Goal: Information Seeking & Learning: Learn about a topic

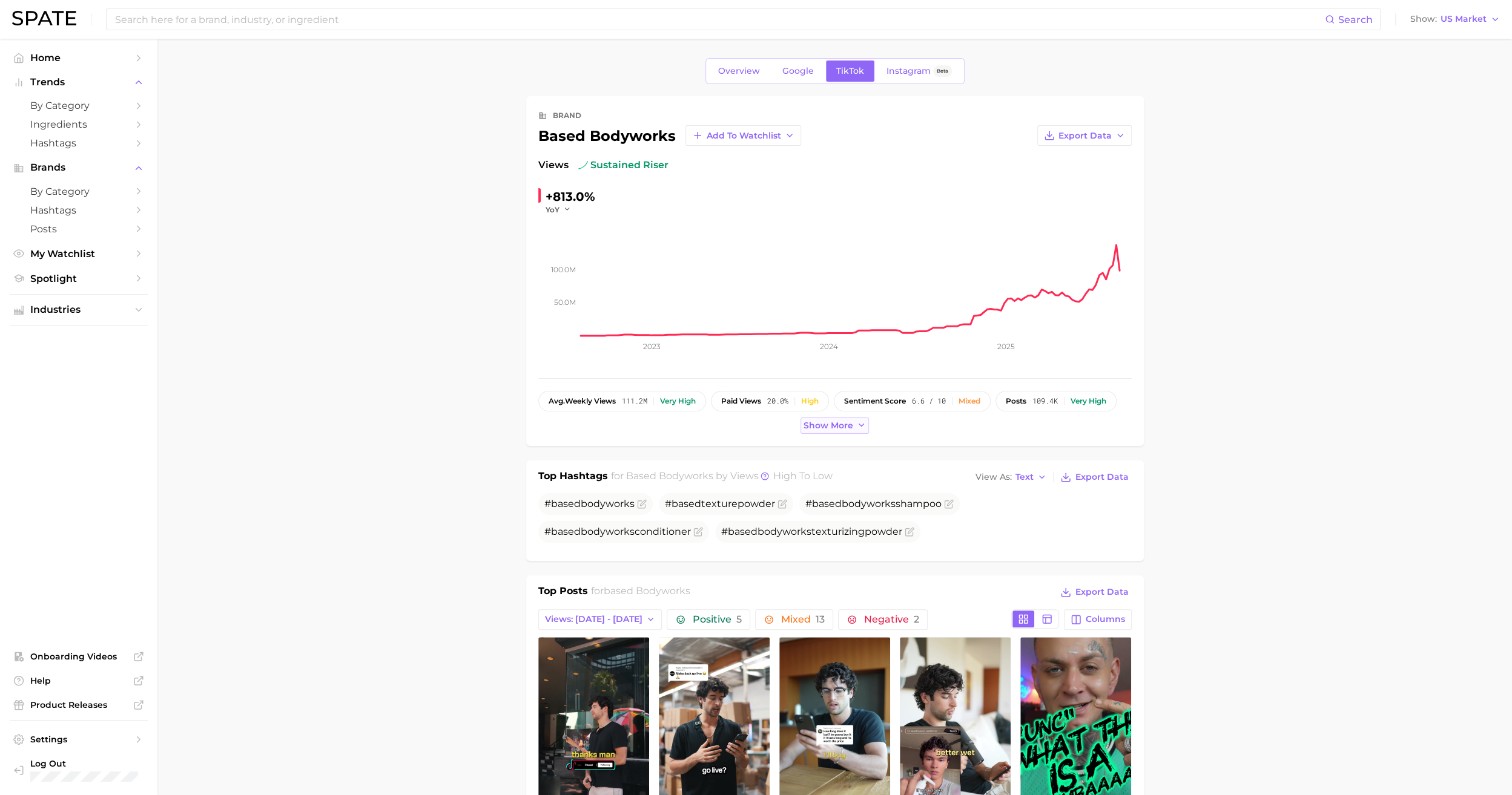
click at [862, 430] on button "Show more" at bounding box center [835, 426] width 69 height 16
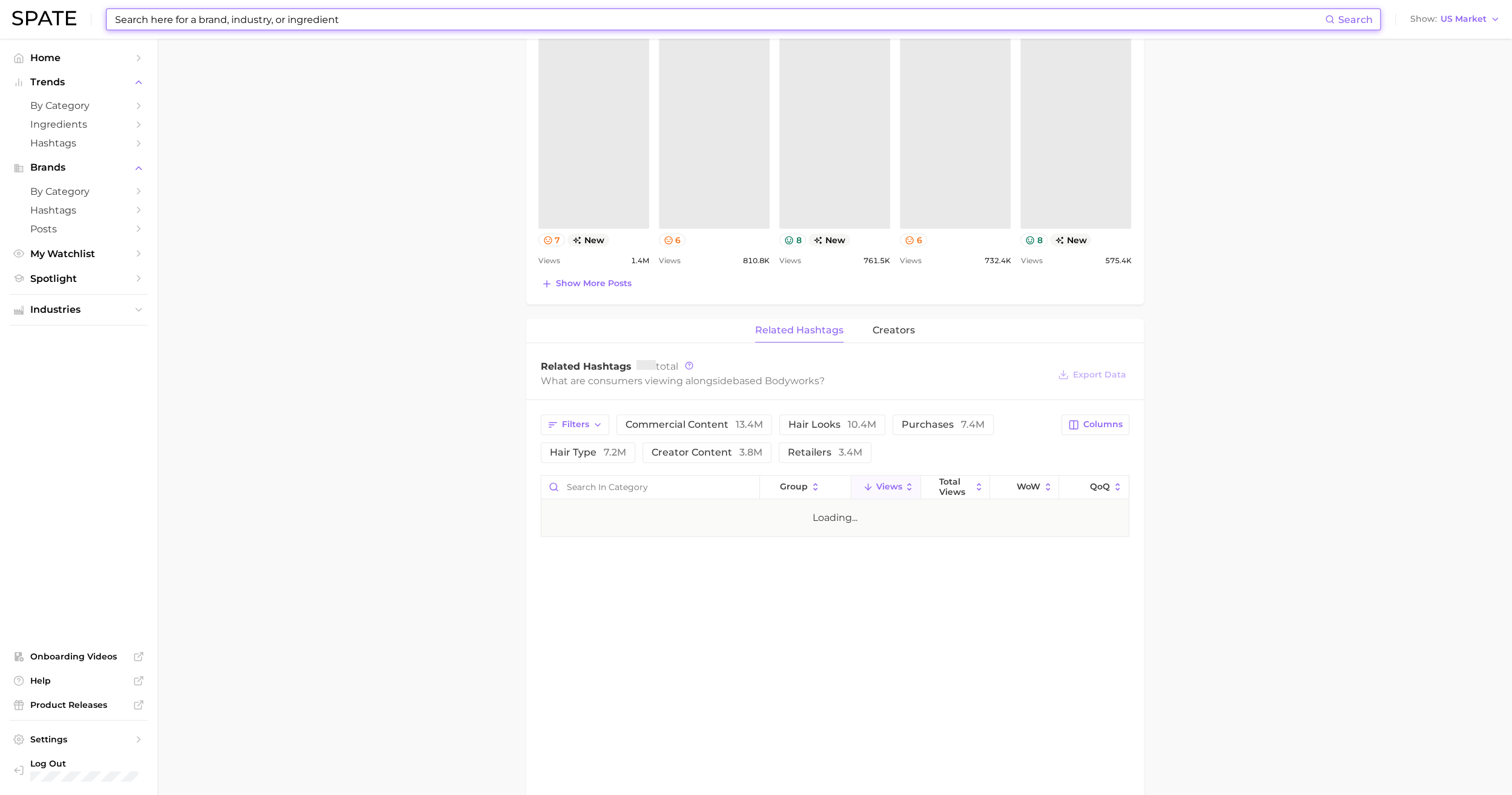
drag, startPoint x: 0, startPoint y: 0, endPoint x: 350, endPoint y: 23, distance: 350.8
click at [350, 23] on input at bounding box center [720, 19] width 1211 height 21
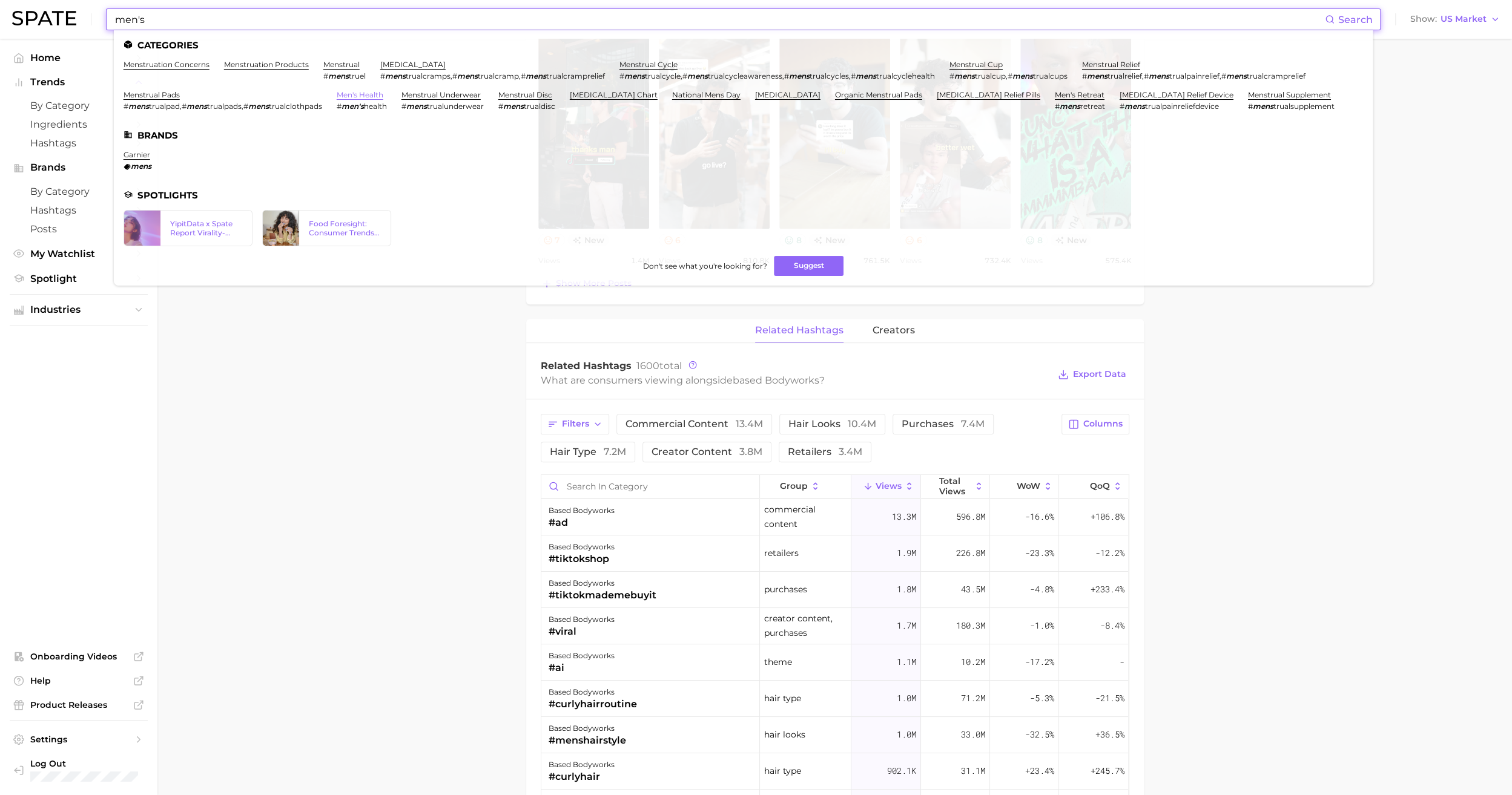
type input "men's"
click at [354, 93] on link "men's health" at bounding box center [360, 94] width 47 height 9
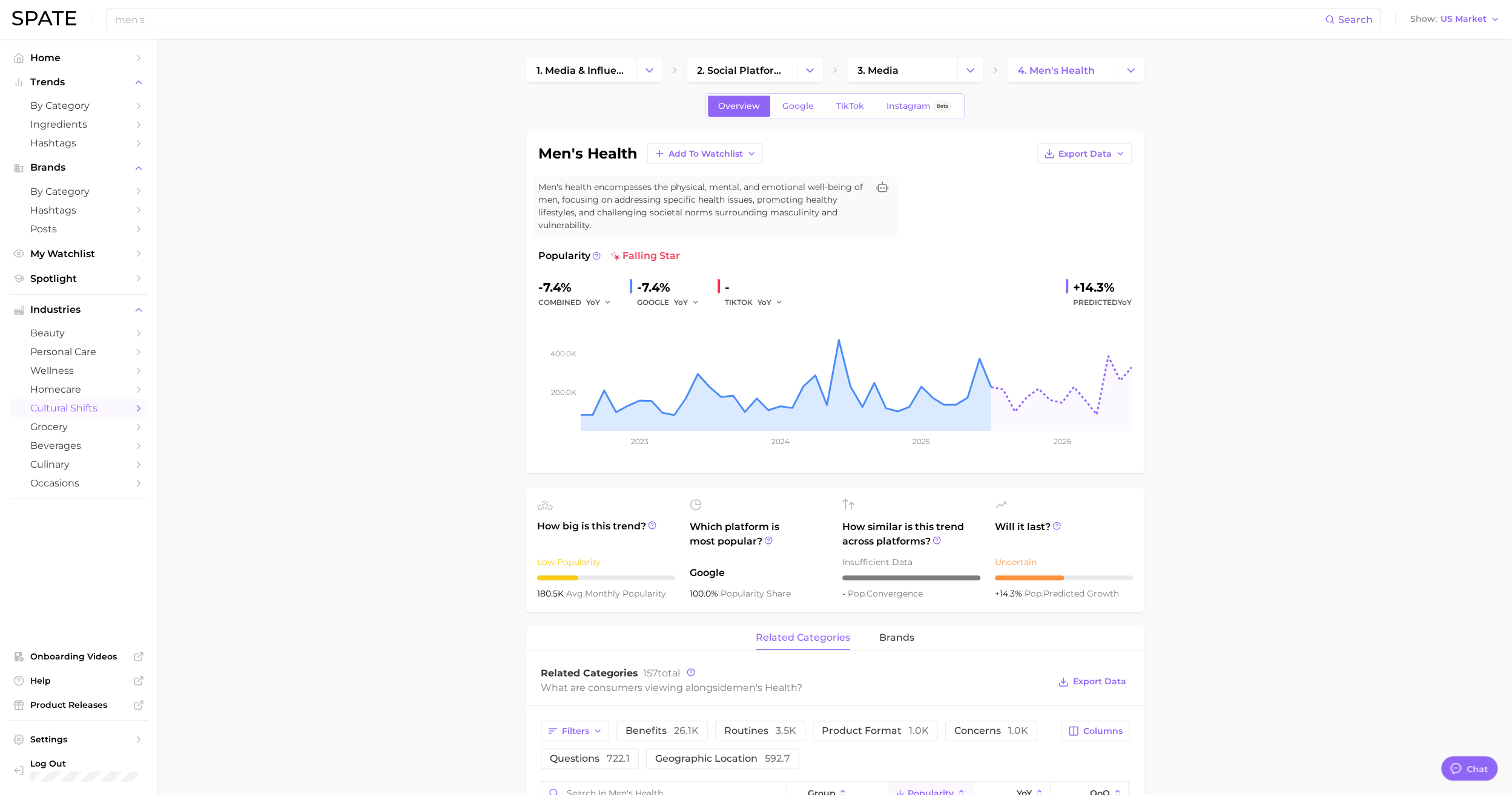
click at [90, 413] on span "cultural shifts" at bounding box center [79, 408] width 97 height 11
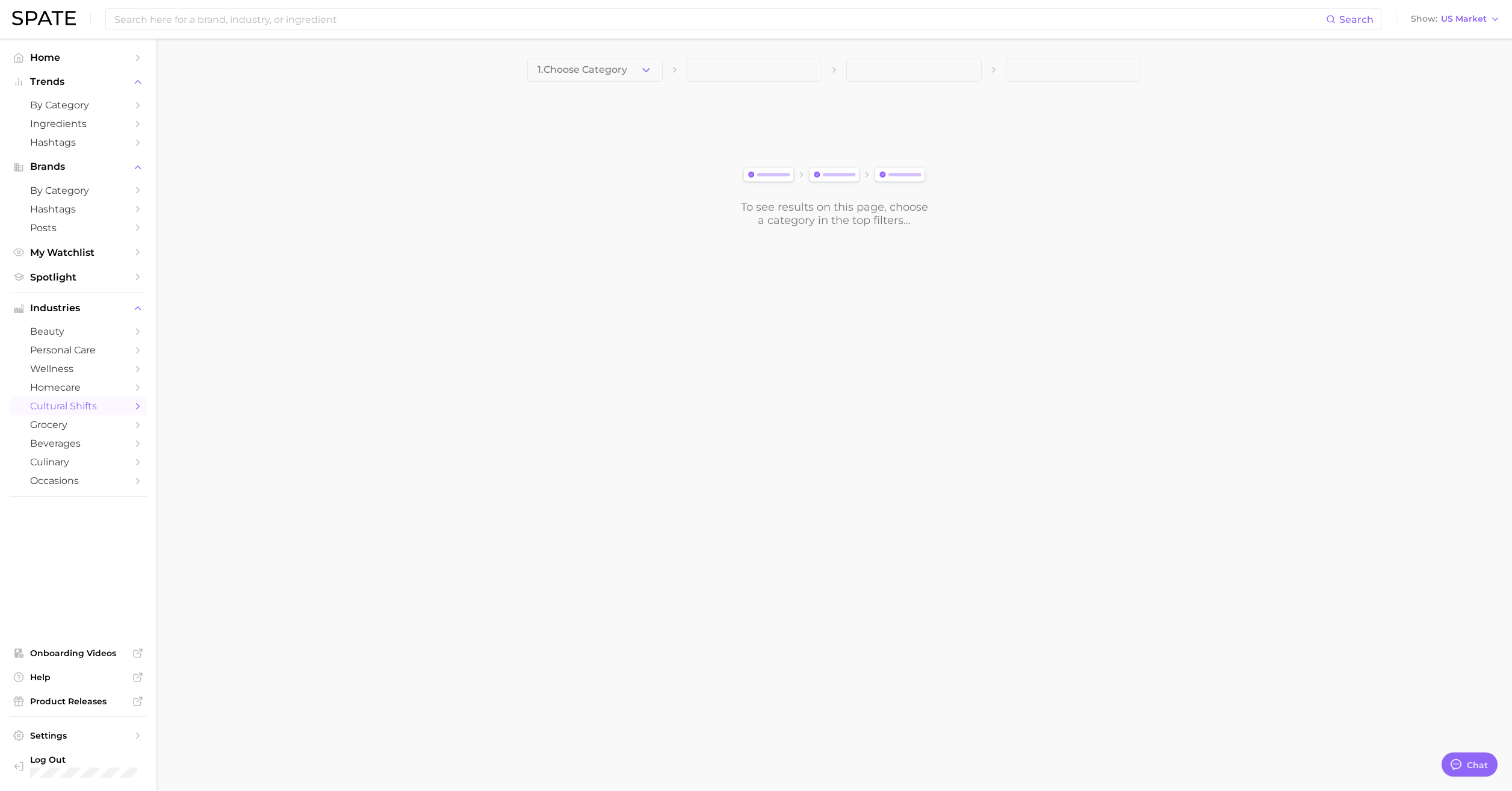
click at [607, 53] on main "1. Choose Category To see results on this page, choose a category in the top fi…" at bounding box center [834, 163] width 1356 height 249
click at [603, 69] on span "1. Choose Category" at bounding box center [582, 70] width 90 height 11
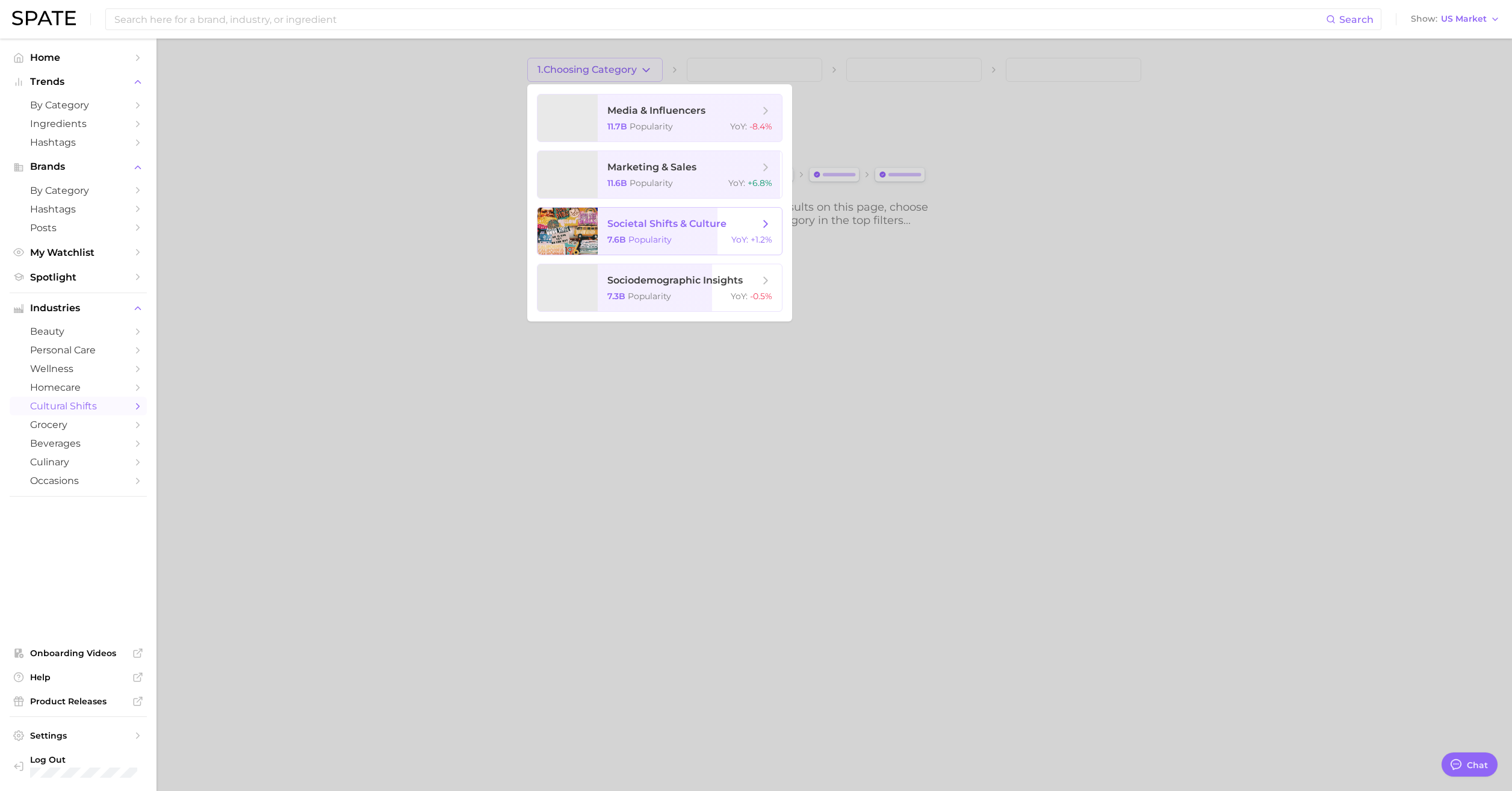
click at [719, 224] on span "societal shifts & culture" at bounding box center [666, 223] width 119 height 11
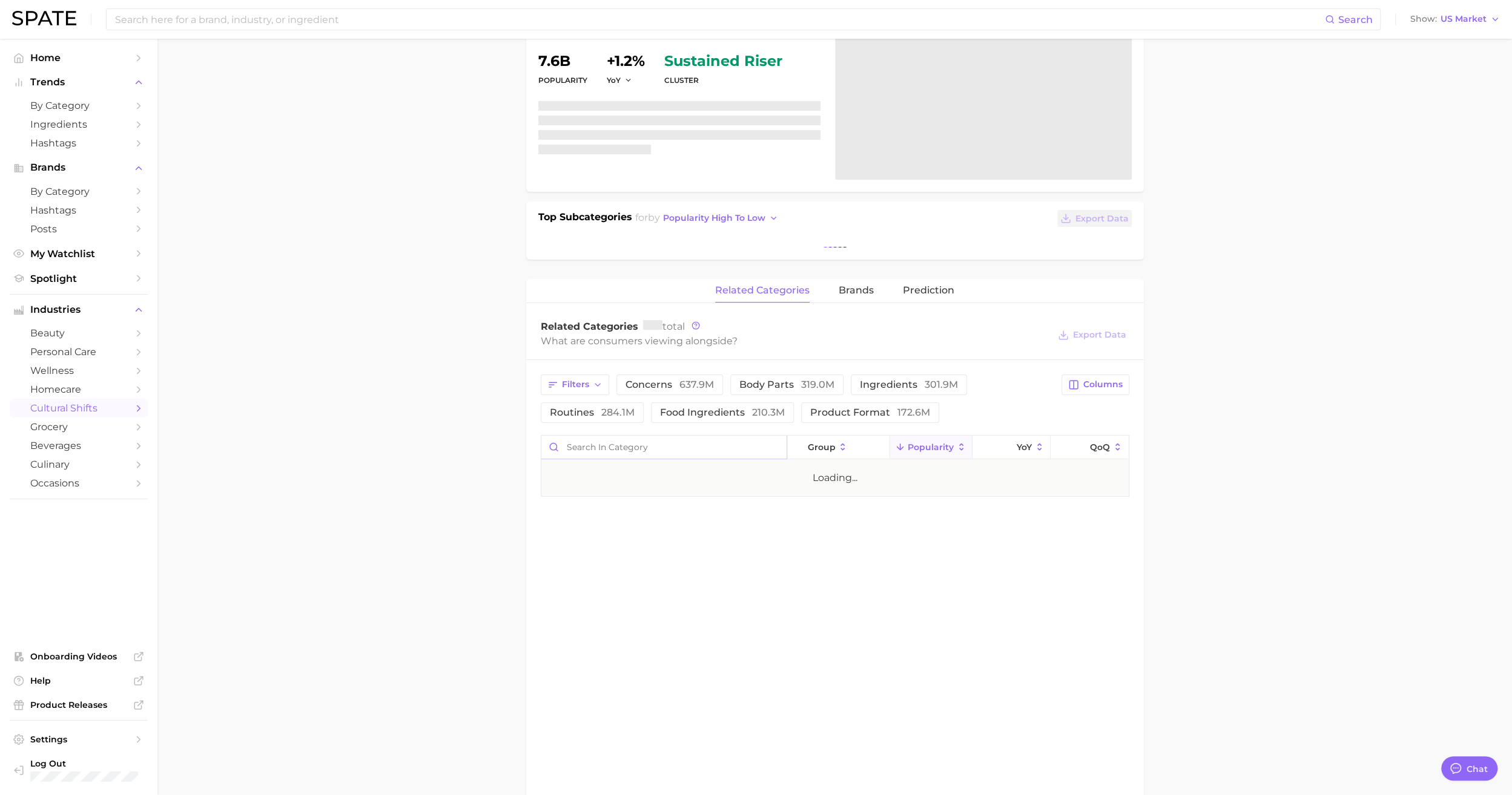
type textarea "x"
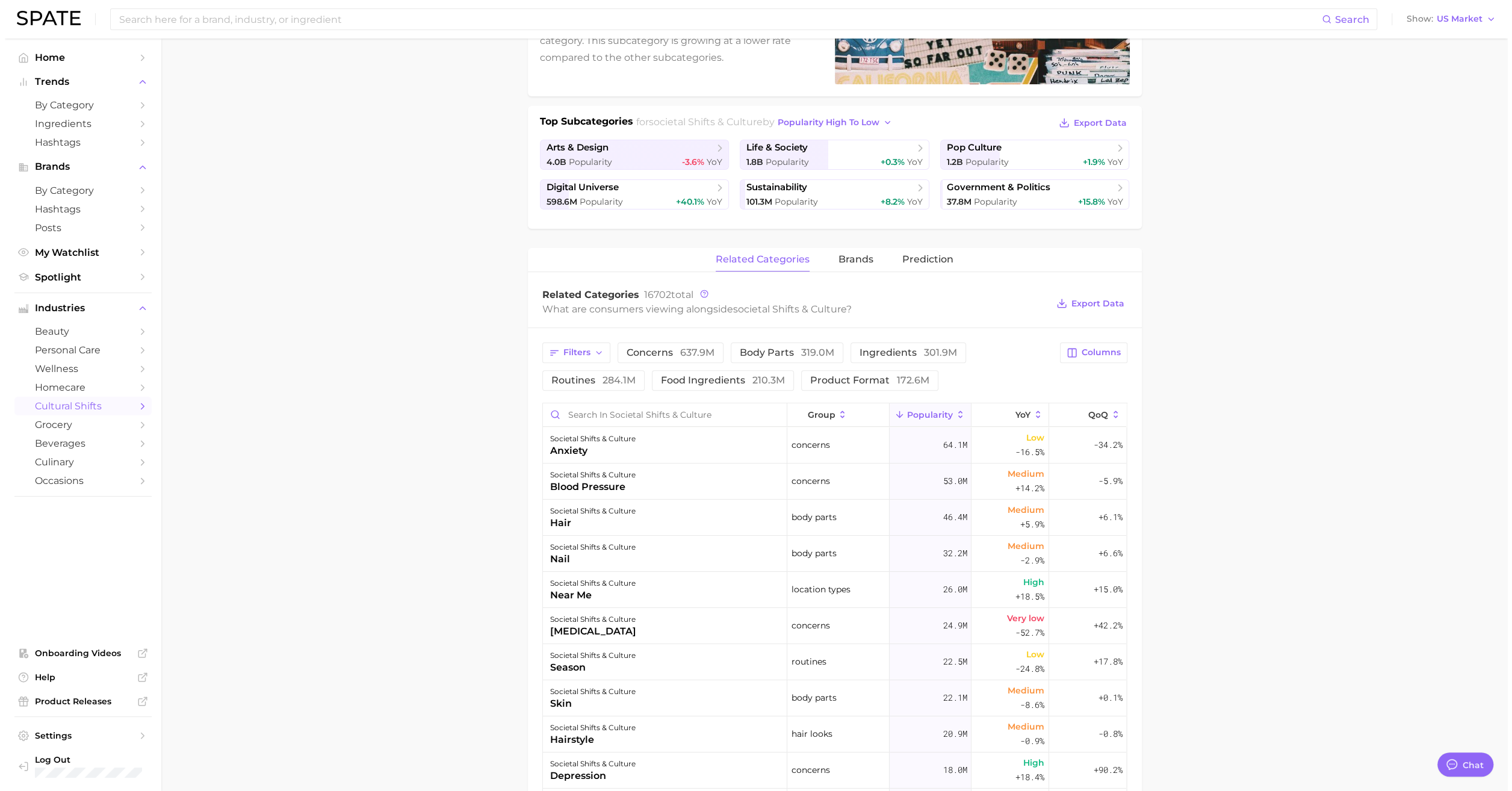
scroll to position [241, 0]
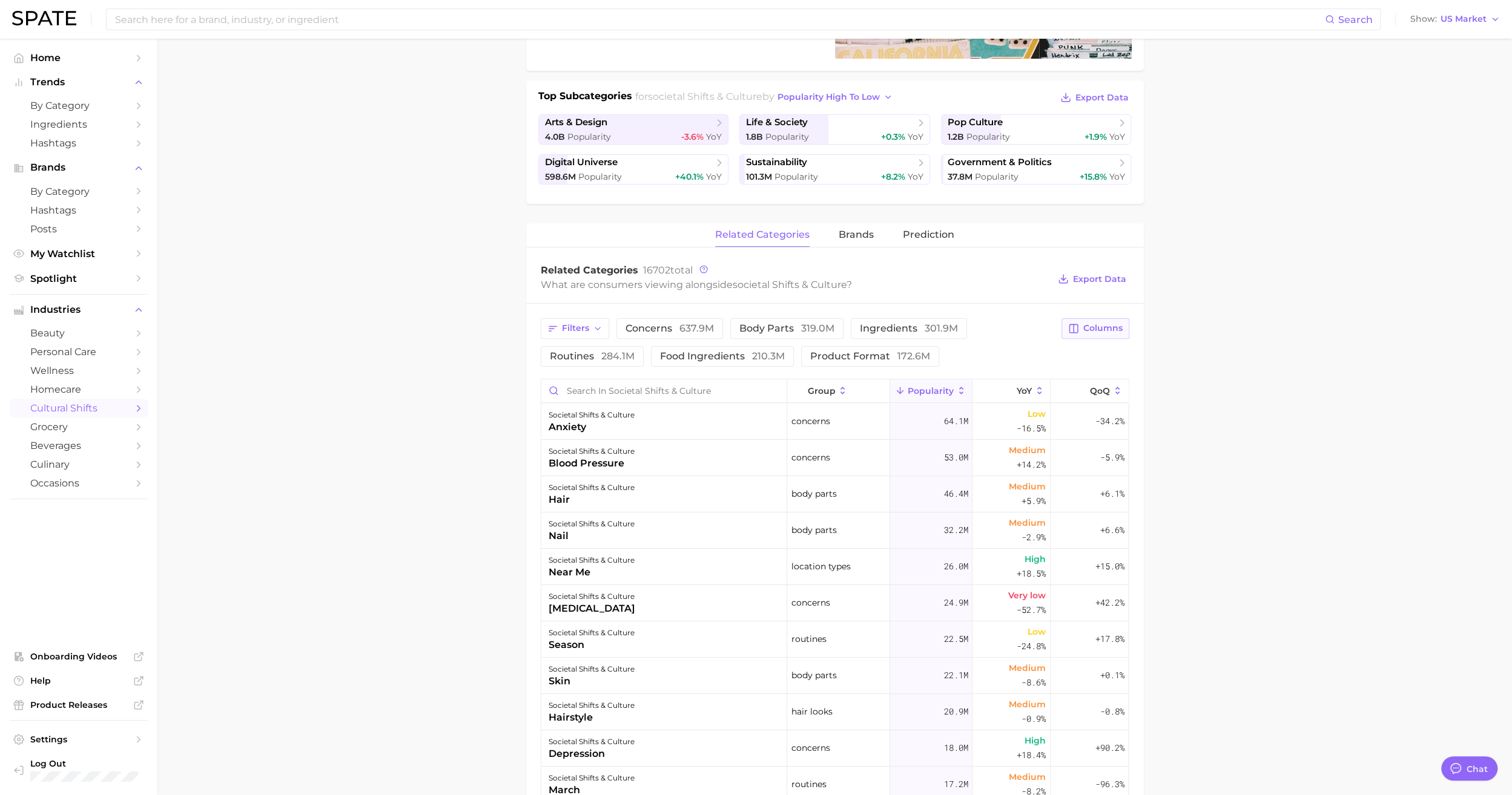
click at [1100, 326] on span "Columns" at bounding box center [1103, 329] width 39 height 10
click at [976, 448] on span "MoM" at bounding box center [973, 453] width 25 height 10
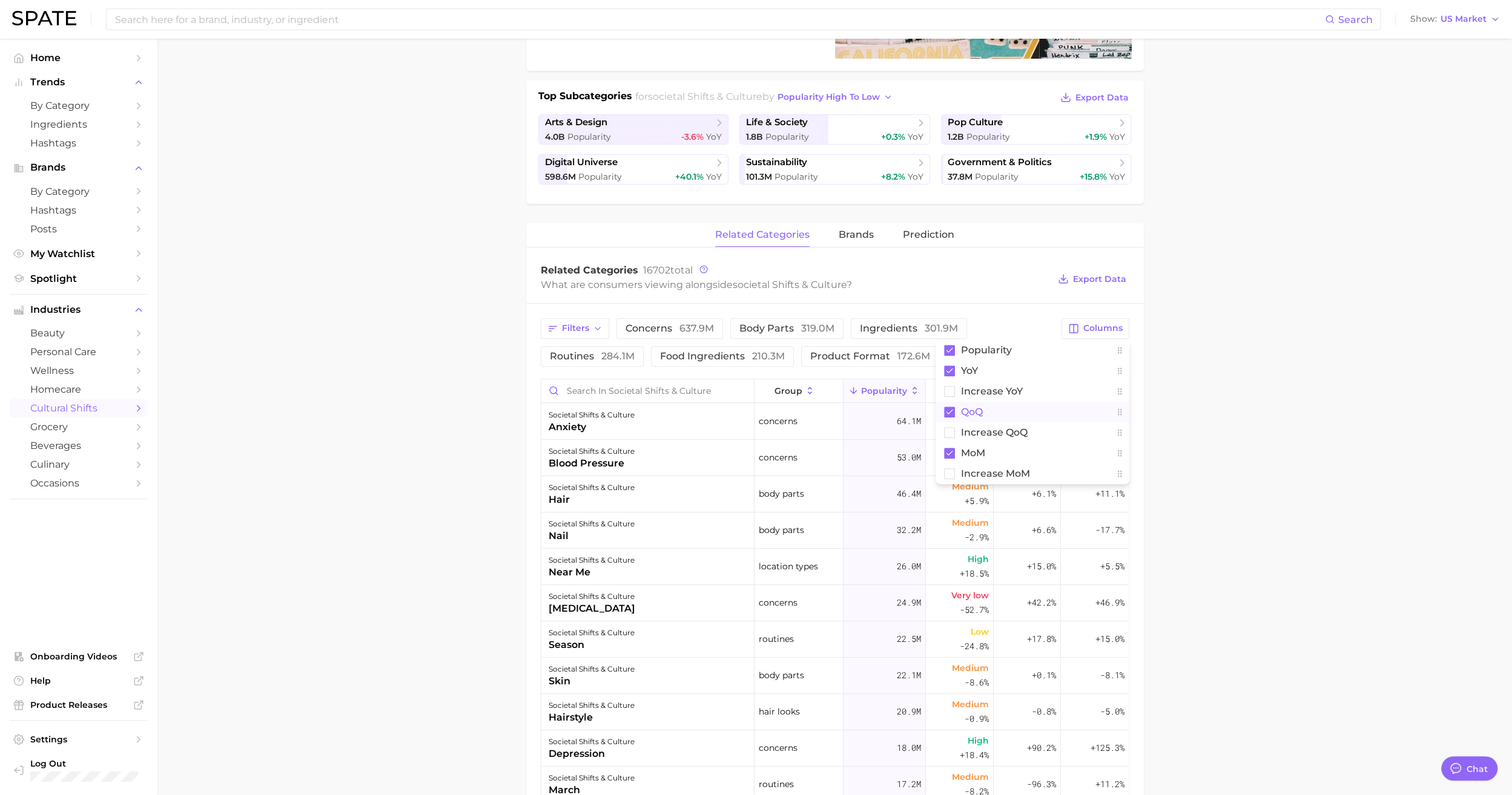
click at [975, 411] on span "QoQ" at bounding box center [972, 412] width 22 height 10
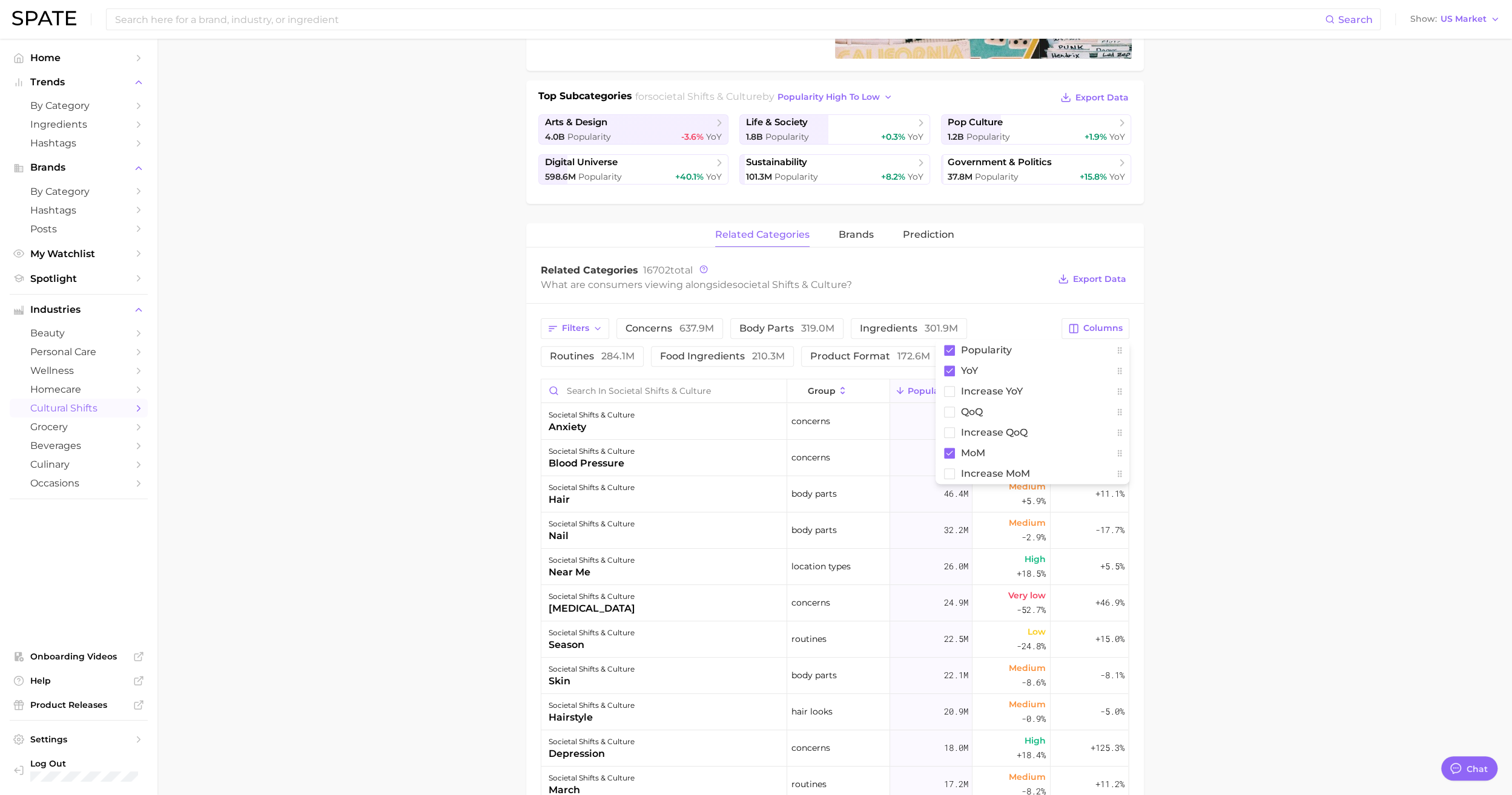
click at [1250, 503] on main "1. societal shifts & culture 2. Subcategory Overview Google TikTok Instagram Be…" at bounding box center [835, 523] width 1355 height 1452
click at [636, 717] on div "societal shifts & culture hairstyle" at bounding box center [664, 712] width 246 height 36
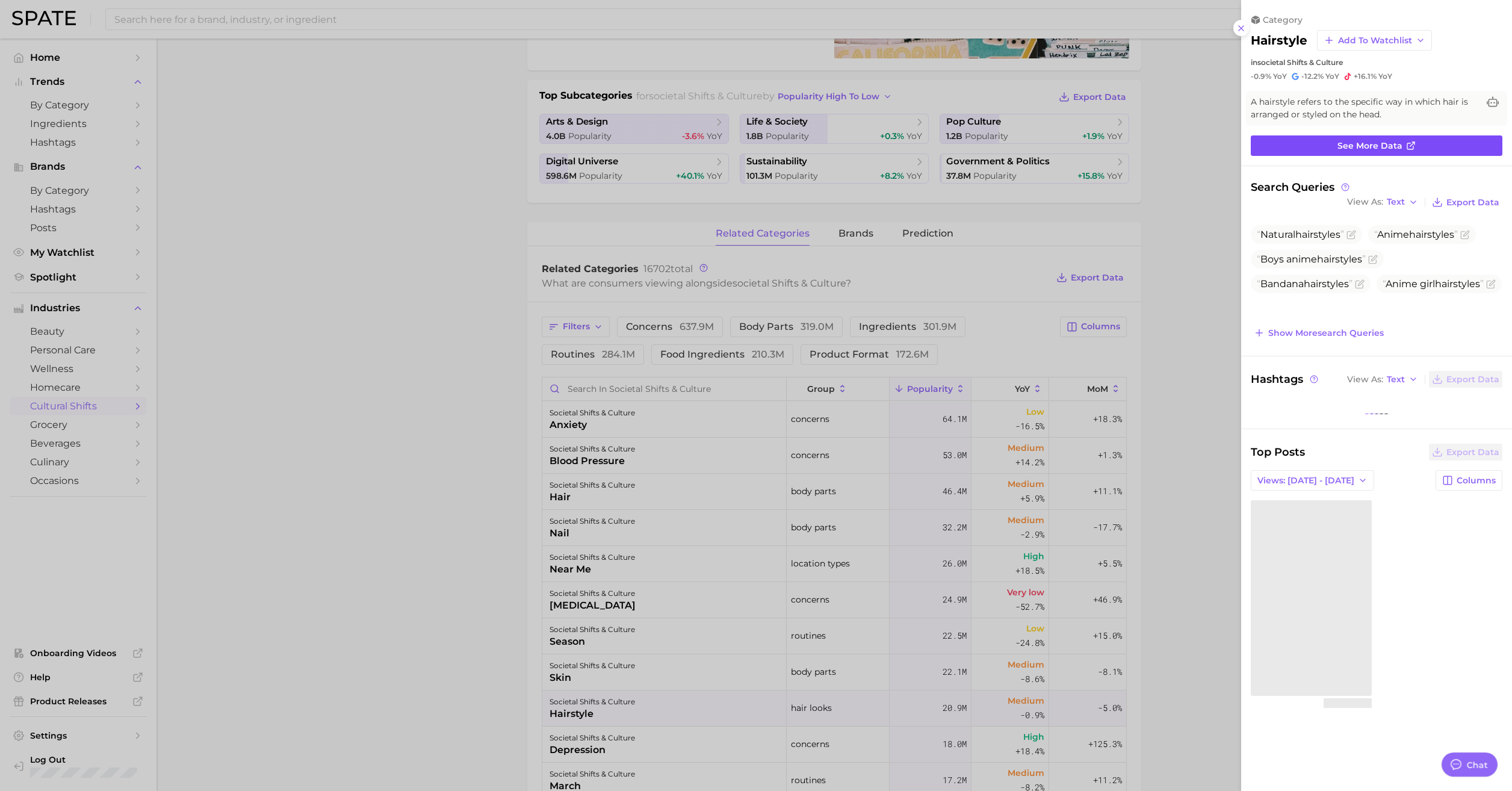
click at [1445, 142] on link "See more data" at bounding box center [1377, 146] width 252 height 21
